Goal: Find specific page/section: Find specific page/section

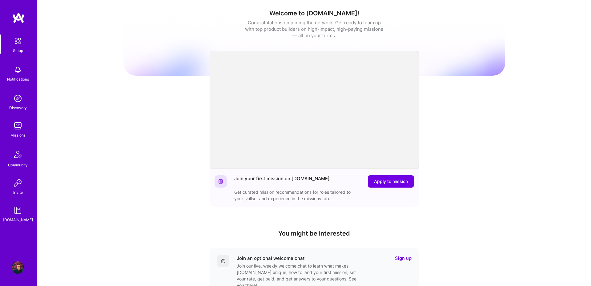
click at [20, 125] on img at bounding box center [18, 126] width 12 height 12
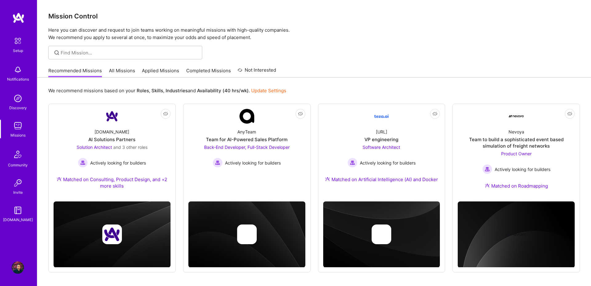
click at [128, 69] on link "All Missions" at bounding box center [122, 72] width 26 height 10
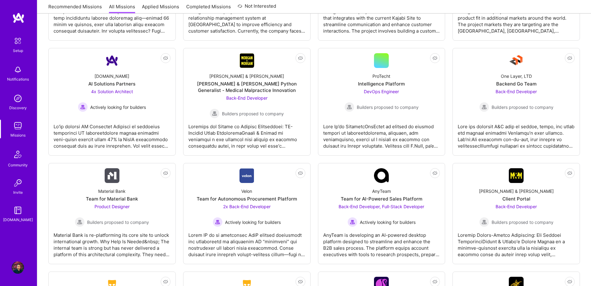
scroll to position [1314, 0]
